Goal: Information Seeking & Learning: Find specific fact

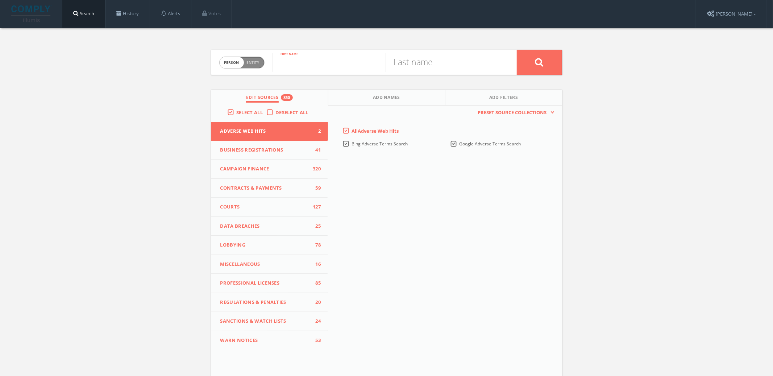
click at [308, 62] on input "text" at bounding box center [329, 62] width 113 height 19
paste input "[PERSON_NAME]"
click at [341, 66] on input "[PERSON_NAME]" at bounding box center [329, 62] width 113 height 19
click at [341, 66] on input "Mahama Nyankamawu" at bounding box center [329, 62] width 113 height 19
type input "Mahama"
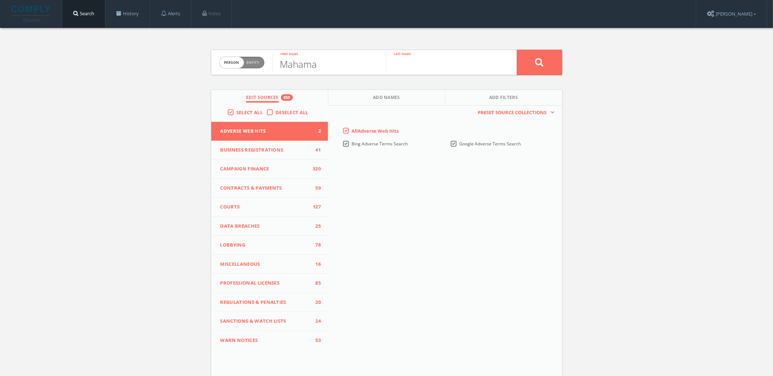
click at [425, 68] on input "text" at bounding box center [442, 62] width 113 height 19
paste input "Nyankamawu"
type input "Nyankamawu"
click at [517, 50] on button at bounding box center [539, 62] width 45 height 25
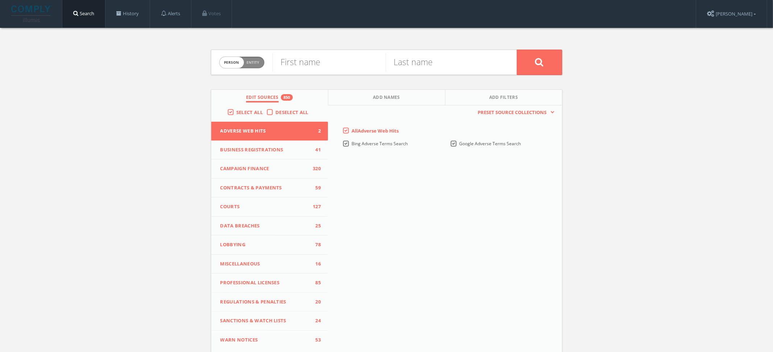
click at [236, 65] on span "person" at bounding box center [232, 62] width 24 height 11
checkbox input "true"
click at [294, 65] on input "text" at bounding box center [395, 62] width 244 height 19
paste input "Volta"
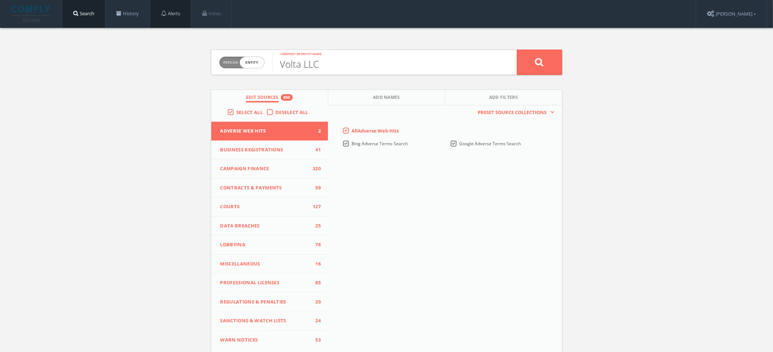
type input "Volta LLC"
click at [517, 50] on button at bounding box center [539, 62] width 45 height 25
click at [248, 63] on span "Entity" at bounding box center [253, 62] width 13 height 5
checkbox input "true"
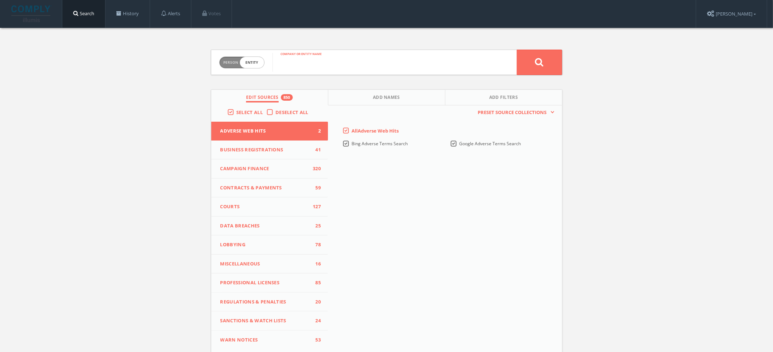
drag, startPoint x: 270, startPoint y: 62, endPoint x: 295, endPoint y: 64, distance: 25.4
click at [295, 64] on input "text" at bounding box center [395, 62] width 244 height 19
paste input "entrepreneurship"
type input "y-labs entrepreneurship"
click at [517, 50] on button at bounding box center [539, 62] width 45 height 25
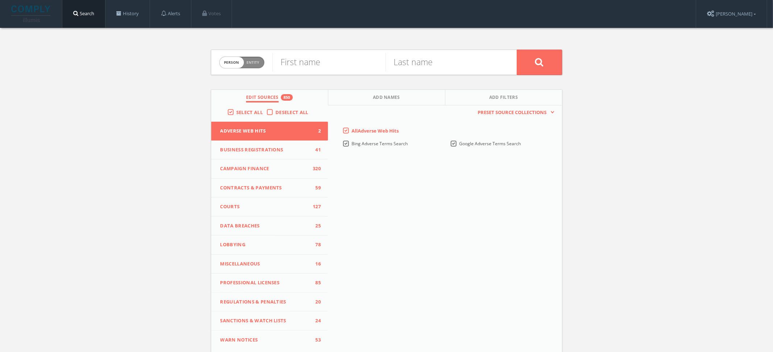
click at [247, 66] on span "Person Entity" at bounding box center [242, 62] width 45 height 11
checkbox input "true"
click at [316, 67] on input "text" at bounding box center [395, 62] width 244 height 19
type input "volta"
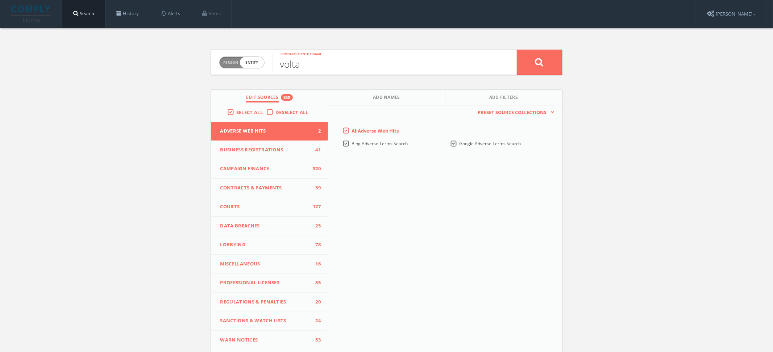
click at [517, 50] on button at bounding box center [539, 62] width 45 height 25
click at [140, 17] on link "History" at bounding box center [127, 14] width 44 height 28
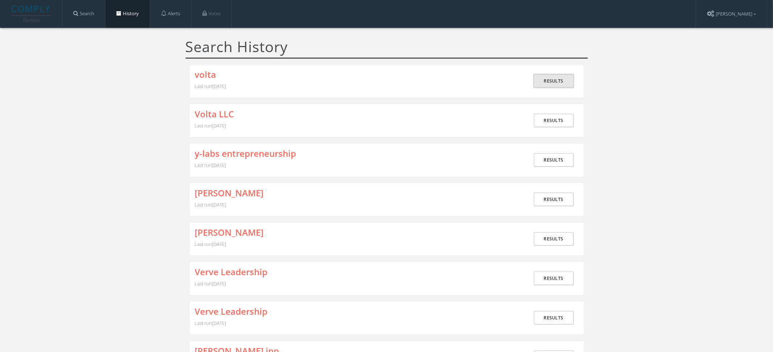
click at [558, 82] on link "Results" at bounding box center [554, 80] width 40 height 13
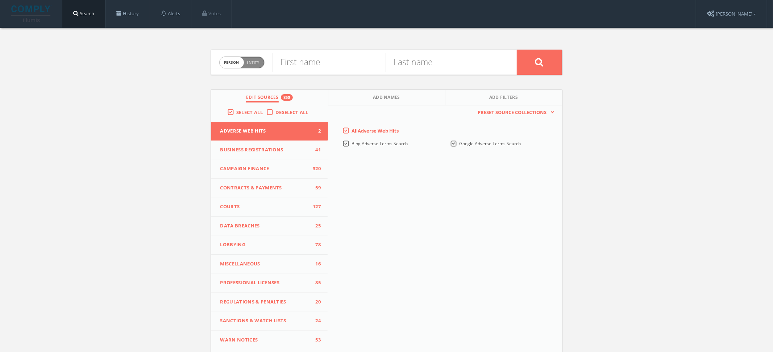
click at [230, 64] on span "person" at bounding box center [232, 62] width 24 height 11
checkbox input "true"
click at [298, 65] on input "text" at bounding box center [395, 62] width 244 height 19
type input "solar4health"
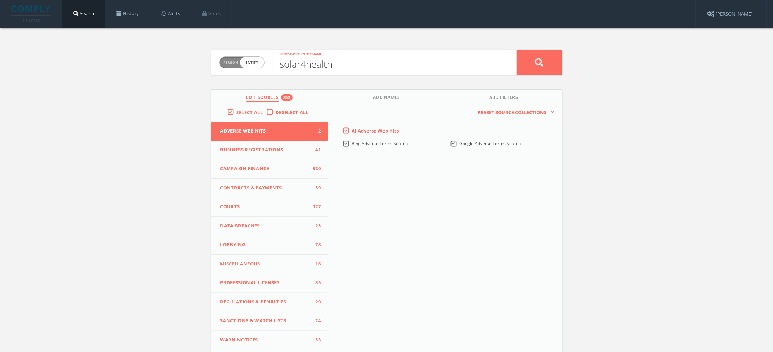
click at [517, 50] on button at bounding box center [539, 62] width 45 height 25
click at [248, 64] on span "Entity" at bounding box center [253, 62] width 13 height 5
checkbox input "true"
click at [326, 63] on input "text" at bounding box center [395, 62] width 244 height 19
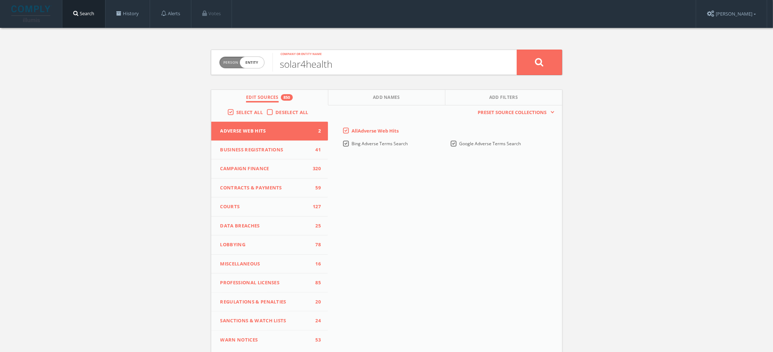
type input "solar4health"
click at [517, 50] on button at bounding box center [539, 62] width 45 height 25
click at [249, 62] on span "Entity" at bounding box center [253, 62] width 13 height 5
checkbox input "true"
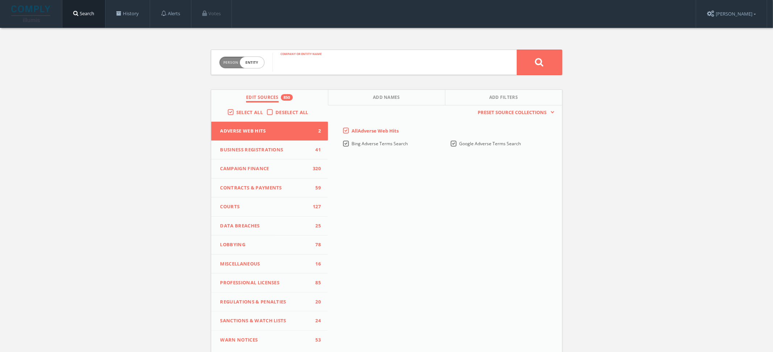
drag, startPoint x: 267, startPoint y: 62, endPoint x: 295, endPoint y: 62, distance: 28.6
click at [295, 62] on input "text" at bounding box center [395, 62] width 244 height 19
paste input "Novaya Solar [GEOGRAPHIC_DATA]"
type input "Novaya Solar [GEOGRAPHIC_DATA]"
click at [517, 50] on button at bounding box center [539, 62] width 45 height 25
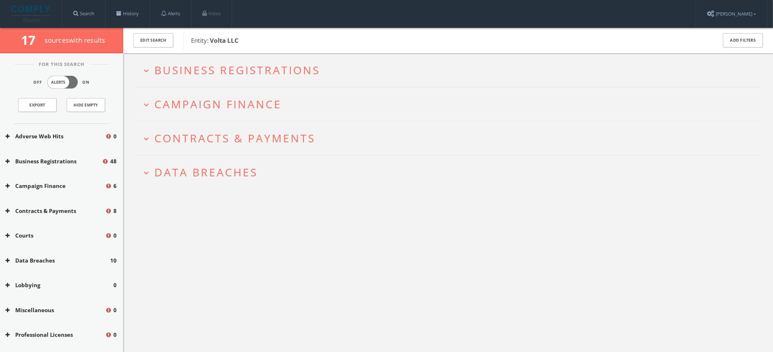
click at [263, 107] on span "Campaign Finance" at bounding box center [217, 104] width 127 height 15
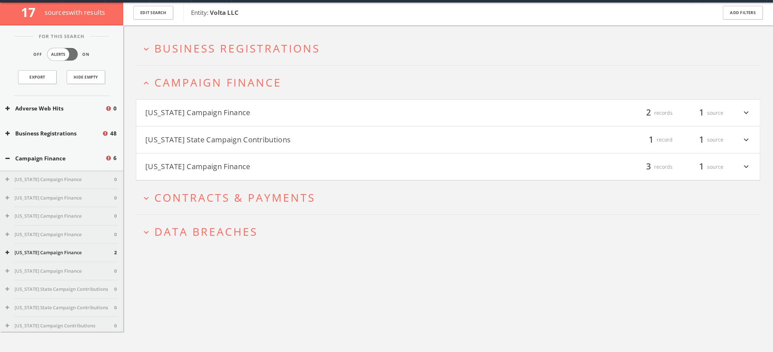
scroll to position [42, 0]
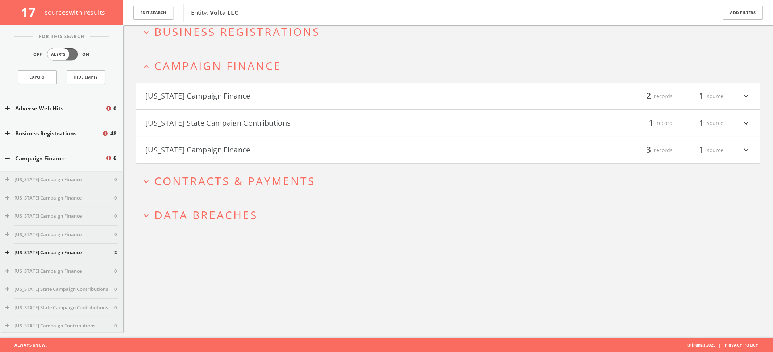
click at [250, 92] on button "[US_STATE] Campaign Finance" at bounding box center [296, 96] width 303 height 12
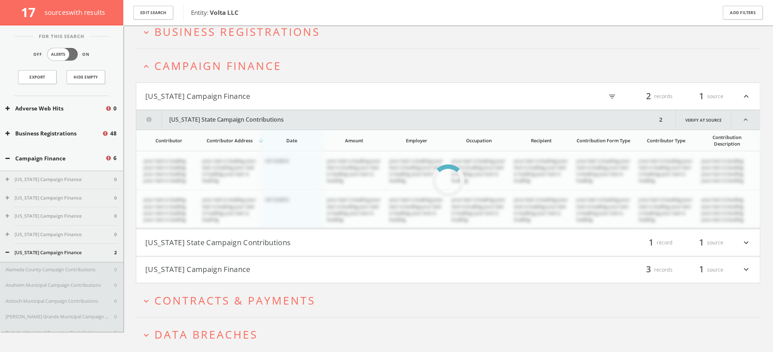
scroll to position [50, 0]
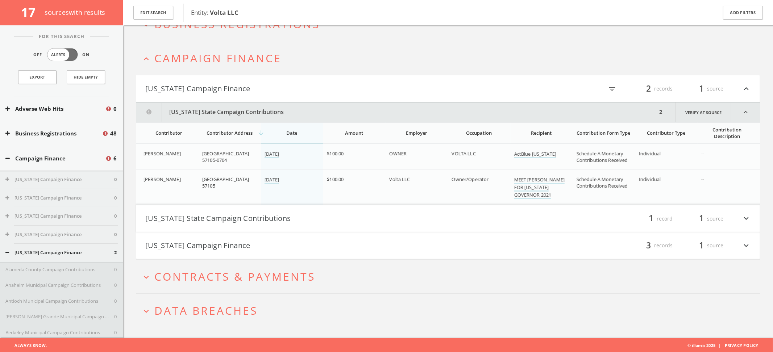
click at [216, 224] on h4 "Nevada State Campaign Contributions filter_list 1 record 1 source expand_more" at bounding box center [448, 219] width 624 height 27
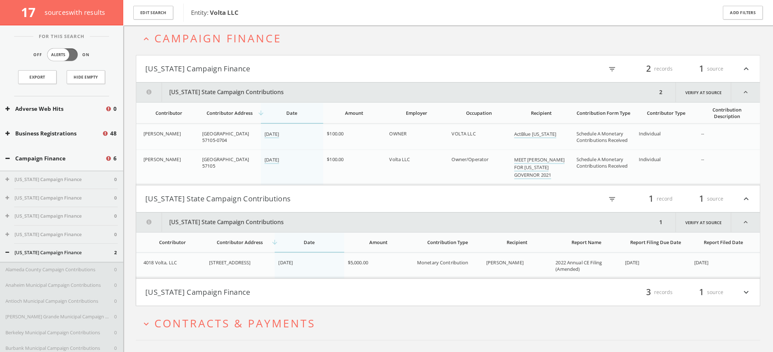
scroll to position [116, 0]
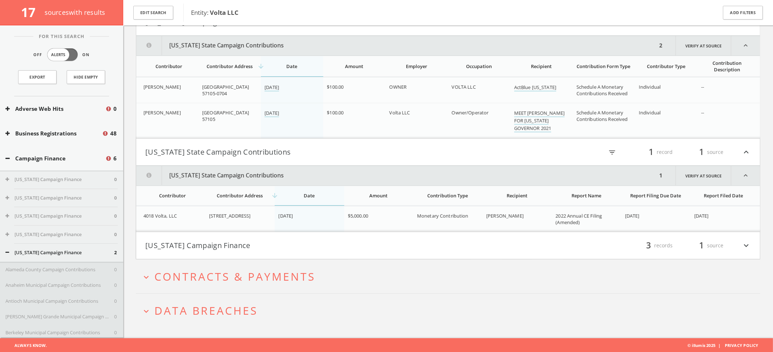
click at [211, 243] on button "[US_STATE] Campaign Finance" at bounding box center [296, 246] width 303 height 12
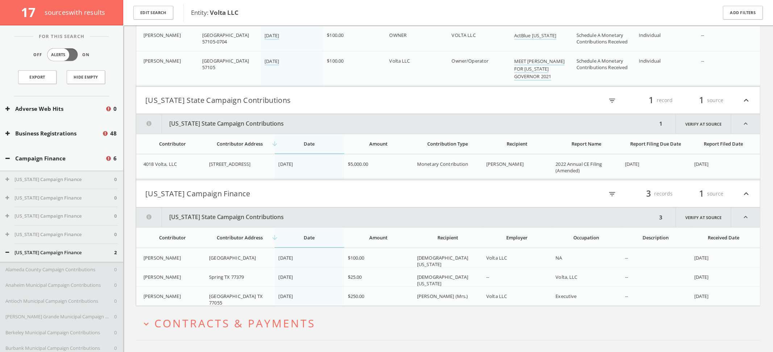
scroll to position [215, 0]
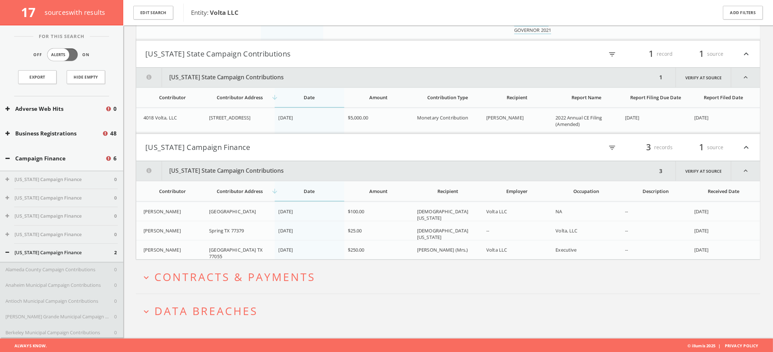
click at [200, 304] on span "Data Breaches" at bounding box center [205, 311] width 103 height 15
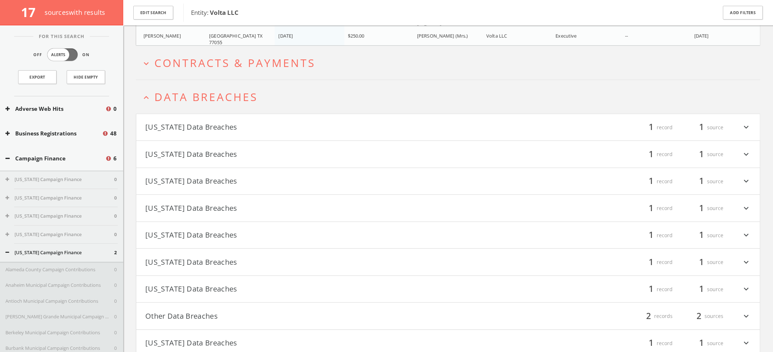
scroll to position [458, 0]
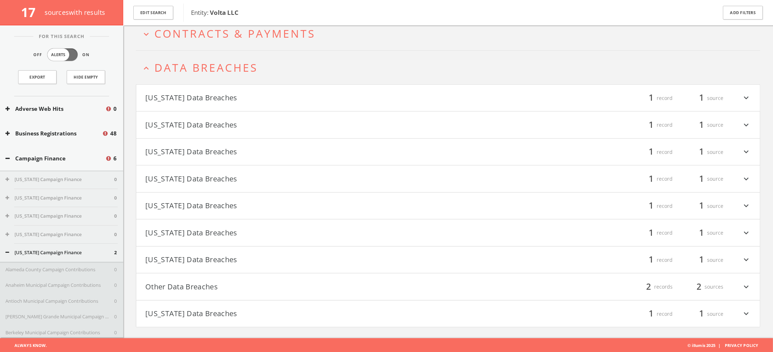
click at [177, 291] on button "Other Data Breaches" at bounding box center [296, 287] width 303 height 12
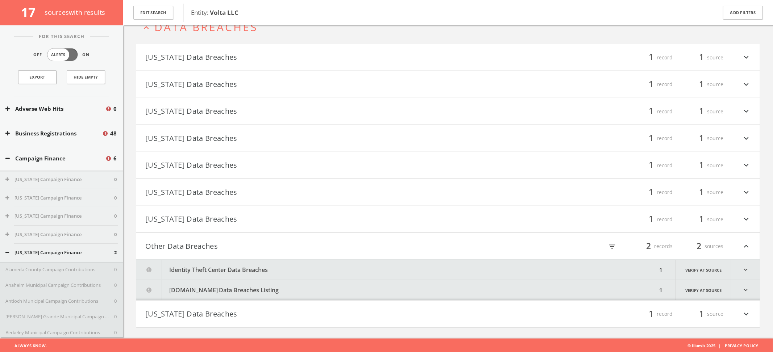
click at [177, 291] on button "PrivacyRights.org Data Breaches Listing" at bounding box center [396, 291] width 521 height 20
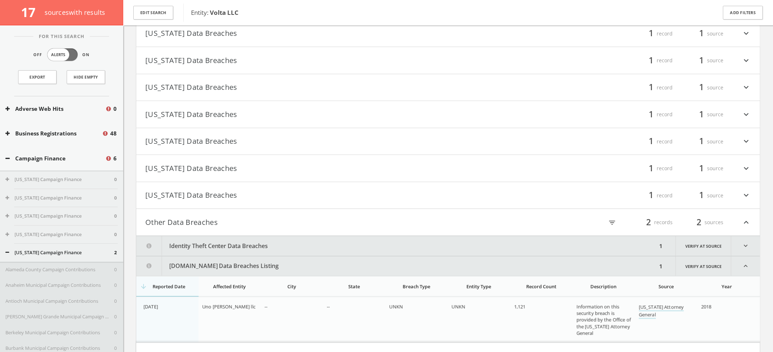
scroll to position [565, 0]
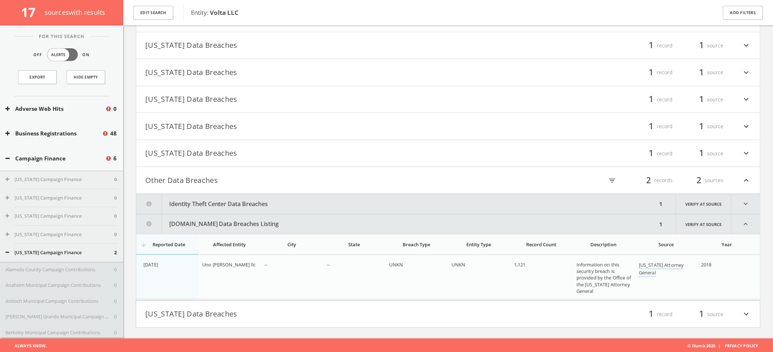
click at [252, 204] on button "Identity Theft Center Data Breaches" at bounding box center [396, 204] width 521 height 20
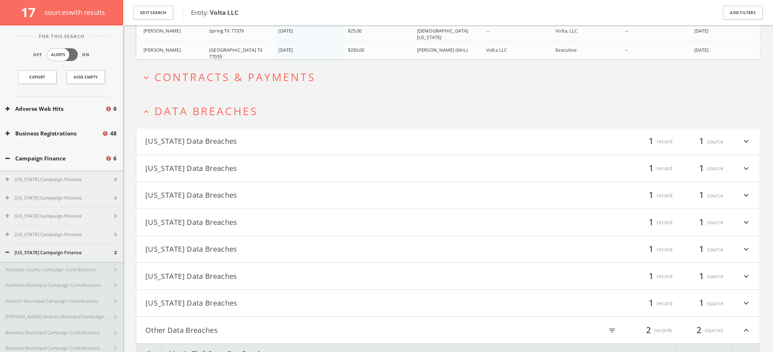
scroll to position [412, 0]
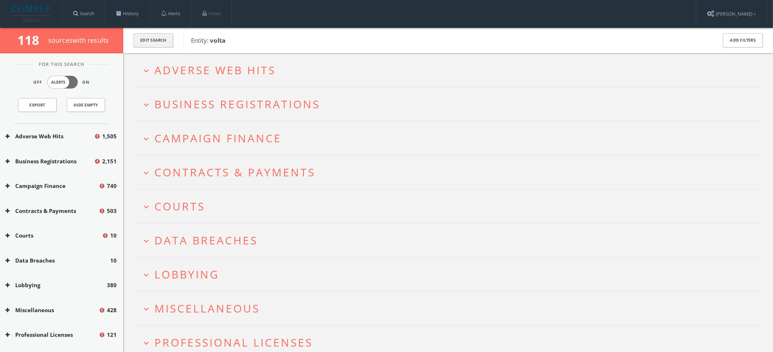
click at [161, 43] on button "Edit Search" at bounding box center [153, 40] width 40 height 14
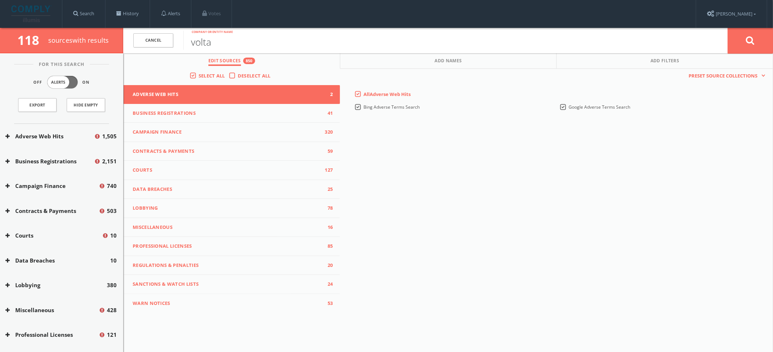
click at [295, 45] on input "volta" at bounding box center [455, 40] width 544 height 19
type input "volta usa"
click at [728, 28] on button at bounding box center [750, 41] width 45 height 26
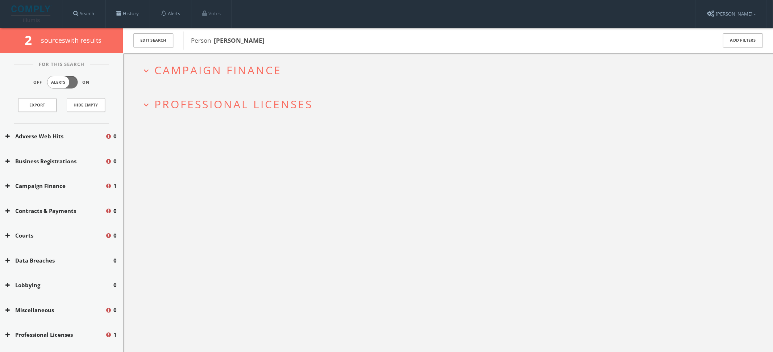
click at [494, 82] on h2 "expand_more Campaign Finance" at bounding box center [448, 70] width 625 height 34
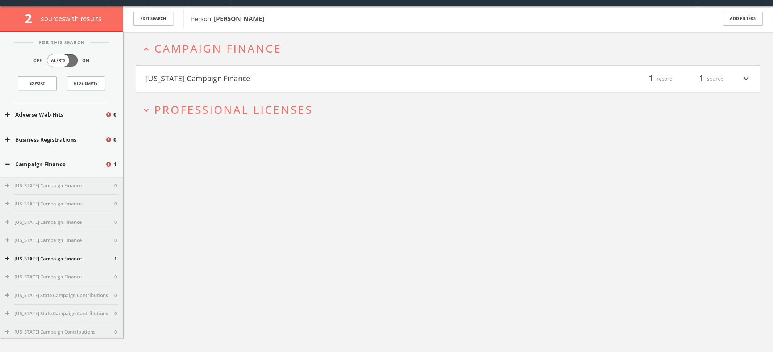
click at [494, 84] on div "filter_list 1 record 1 source expand_more" at bounding box center [599, 79] width 303 height 12
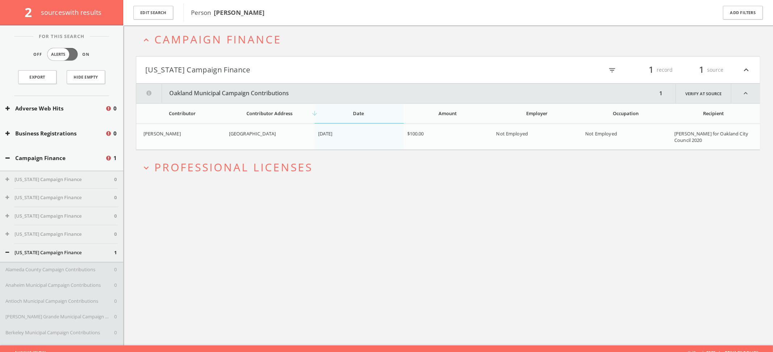
scroll to position [42, 0]
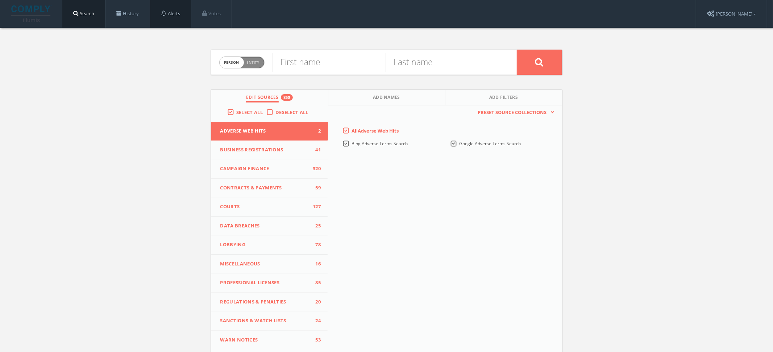
click at [183, 20] on link "Alerts" at bounding box center [170, 14] width 41 height 28
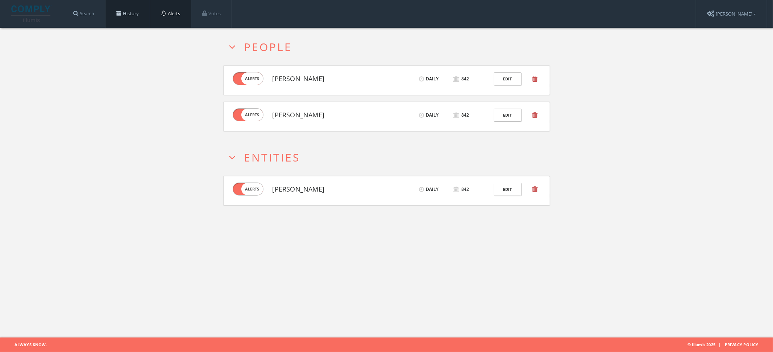
click at [129, 20] on link "History" at bounding box center [127, 14] width 44 height 28
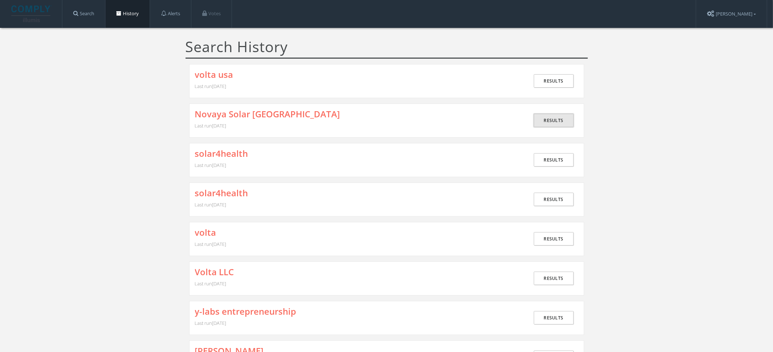
click at [553, 123] on link "Results" at bounding box center [554, 120] width 40 height 13
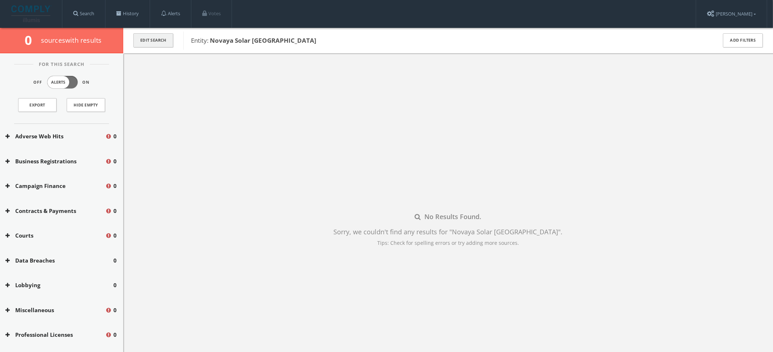
click at [140, 41] on button "Edit Search" at bounding box center [153, 40] width 40 height 14
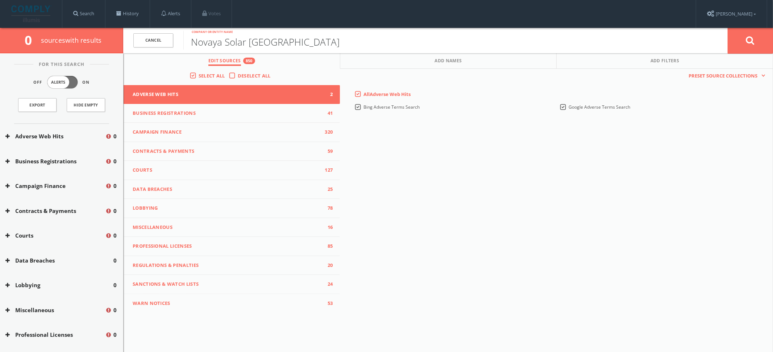
click at [277, 41] on input "Novaya Solar [GEOGRAPHIC_DATA]" at bounding box center [455, 40] width 544 height 19
type input "Novaya Solar"
click at [728, 28] on button at bounding box center [750, 41] width 45 height 26
